Goal: Task Accomplishment & Management: Use online tool/utility

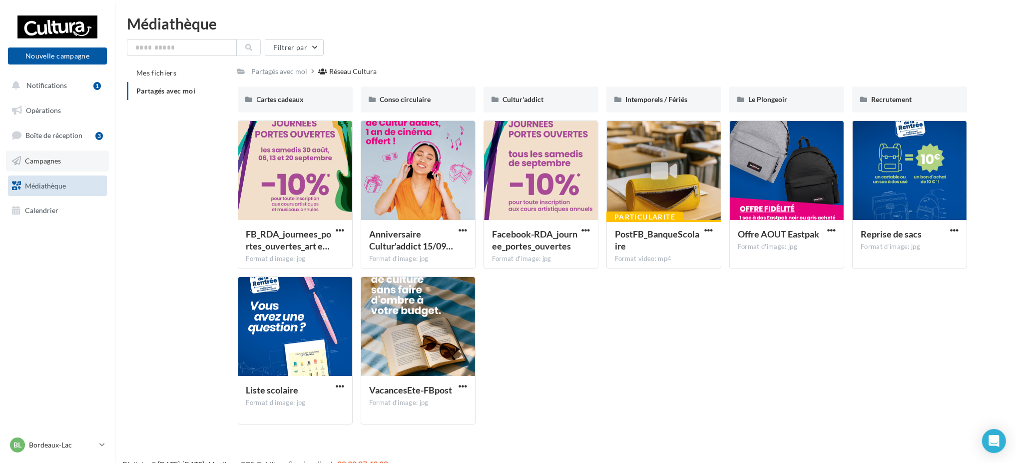
click at [51, 162] on span "Campagnes" at bounding box center [43, 160] width 36 height 8
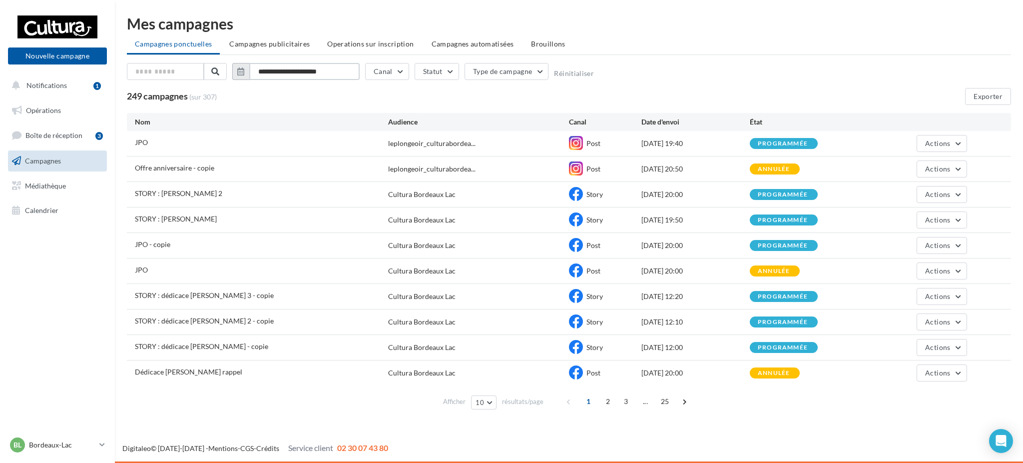
click at [282, 75] on input "**********" at bounding box center [304, 71] width 110 height 17
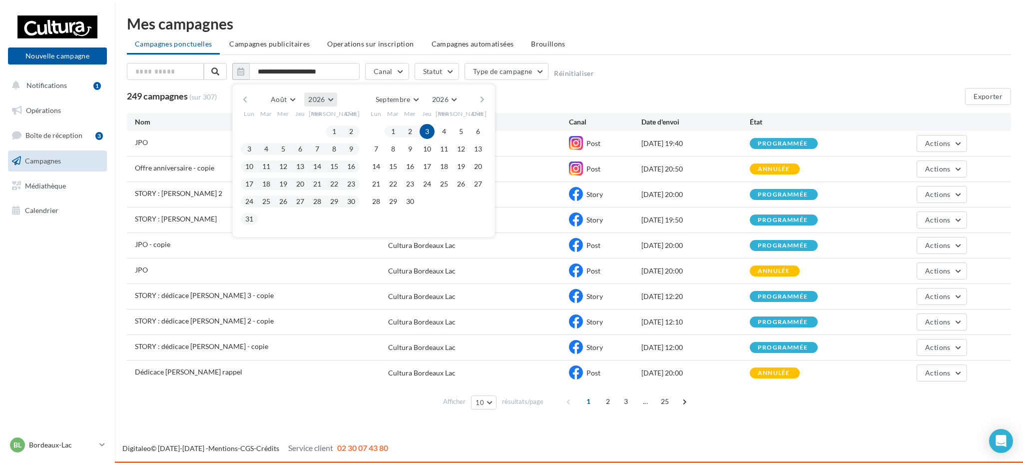
click at [313, 101] on span "2026" at bounding box center [316, 99] width 16 height 8
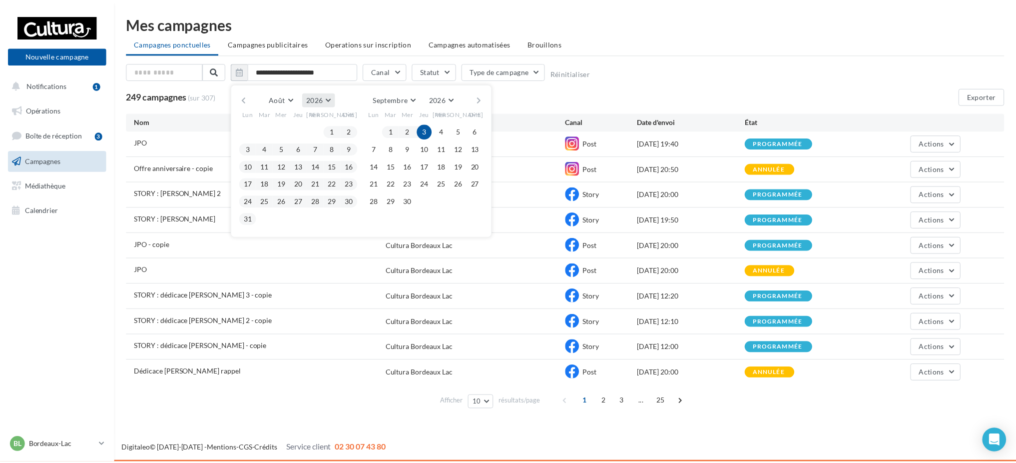
scroll to position [108, 0]
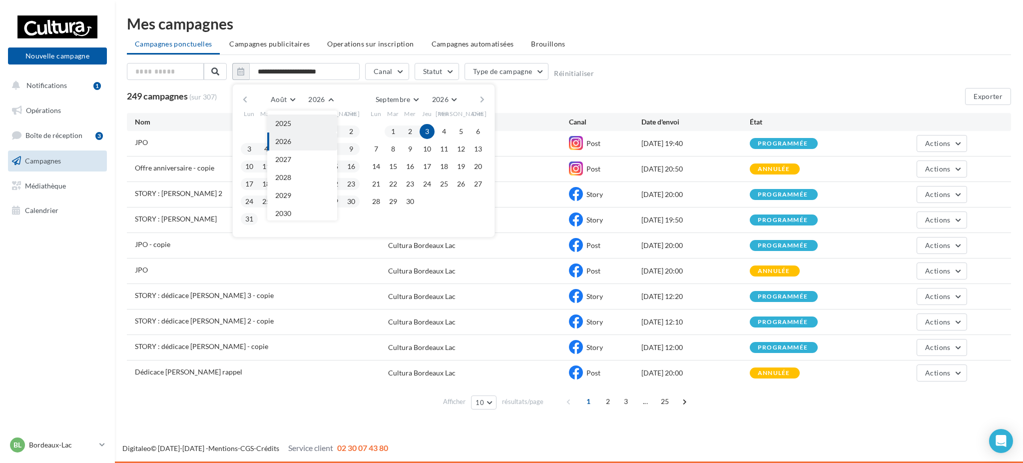
click at [317, 125] on button "2025" at bounding box center [302, 123] width 70 height 18
click at [316, 131] on button "1" at bounding box center [317, 131] width 15 height 15
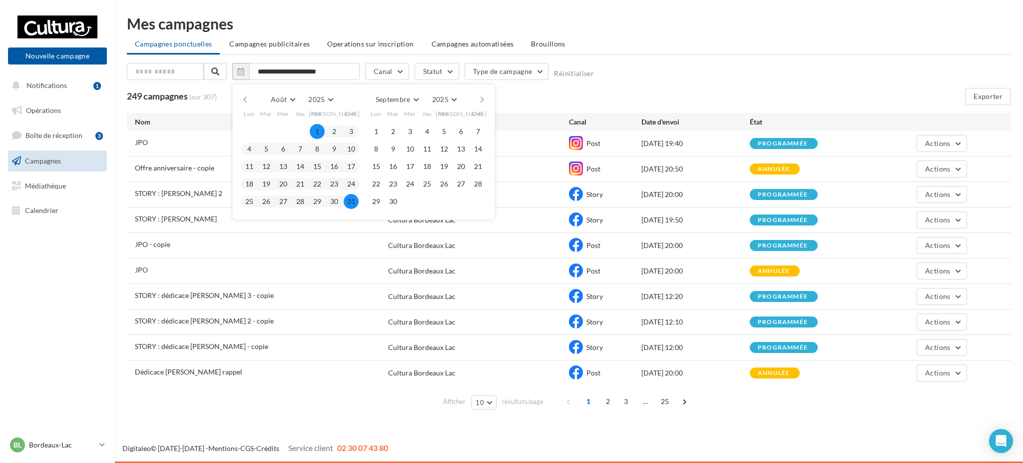
click at [354, 200] on button "31" at bounding box center [351, 201] width 15 height 15
type input "**********"
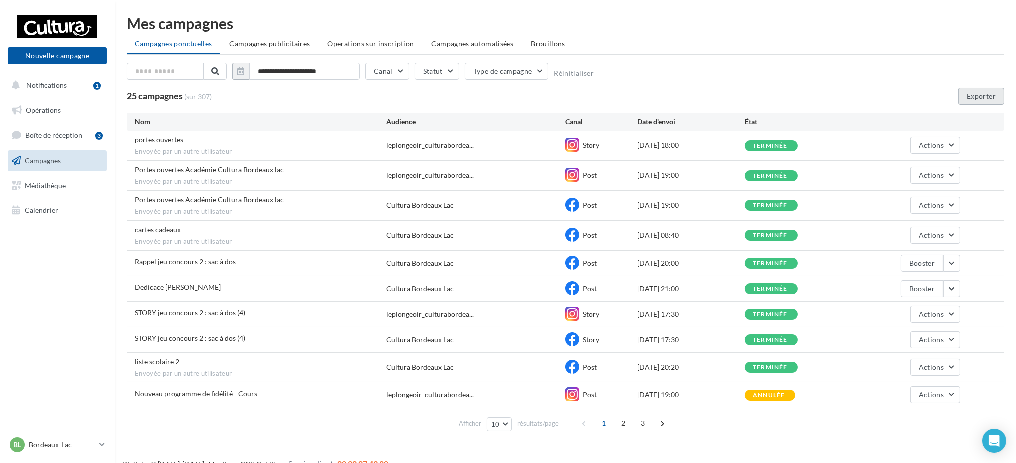
click at [995, 92] on button "Exporter" at bounding box center [981, 96] width 46 height 17
drag, startPoint x: 79, startPoint y: 442, endPoint x: 76, endPoint y: 434, distance: 8.1
click at [79, 442] on p "Bordeaux-Lac" at bounding box center [62, 445] width 66 height 10
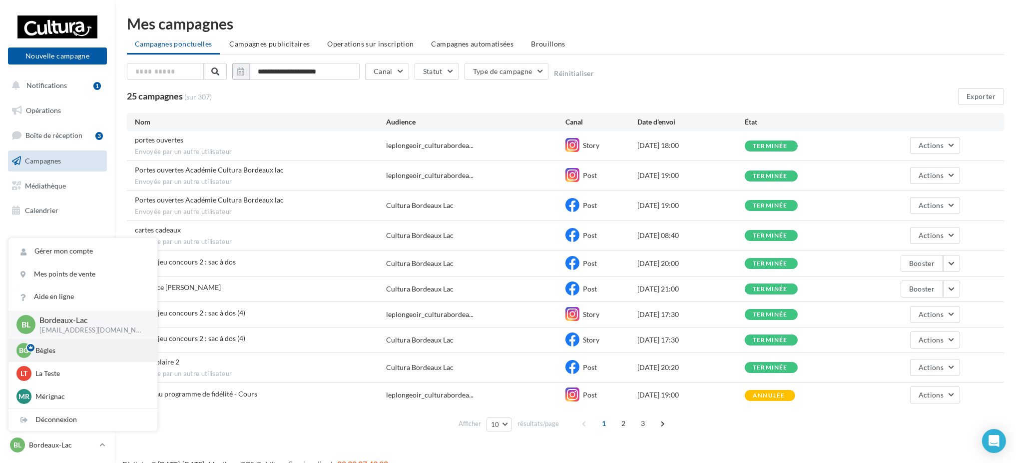
click at [53, 352] on p "Bègles" at bounding box center [90, 350] width 110 height 10
